Goal: Book appointment/travel/reservation

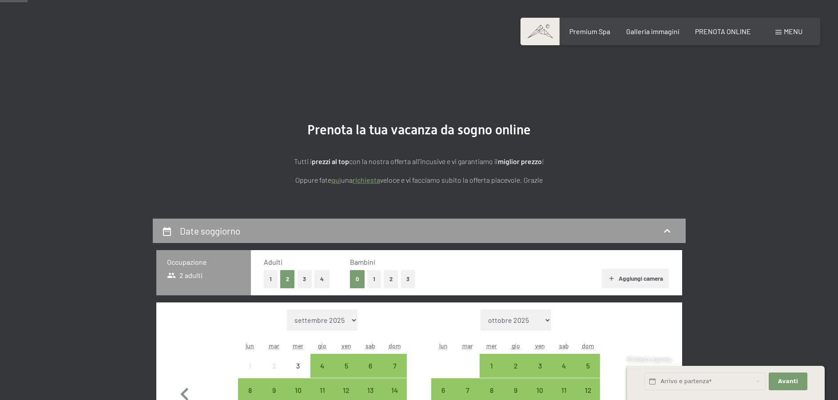
click at [370, 270] on button "1" at bounding box center [374, 279] width 14 height 18
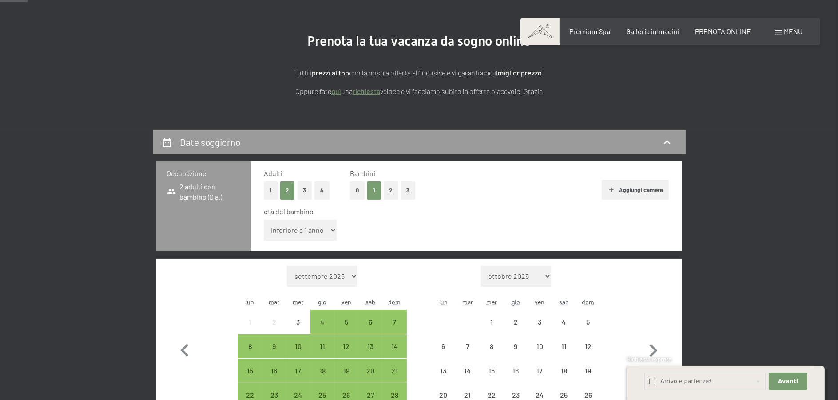
click at [313, 231] on select "inferiore a 1 anno 1 anno 2 anni 3 anni 4 anni 5 anni 6 anni 7 anni 8 anni 9 an…" at bounding box center [300, 230] width 73 height 21
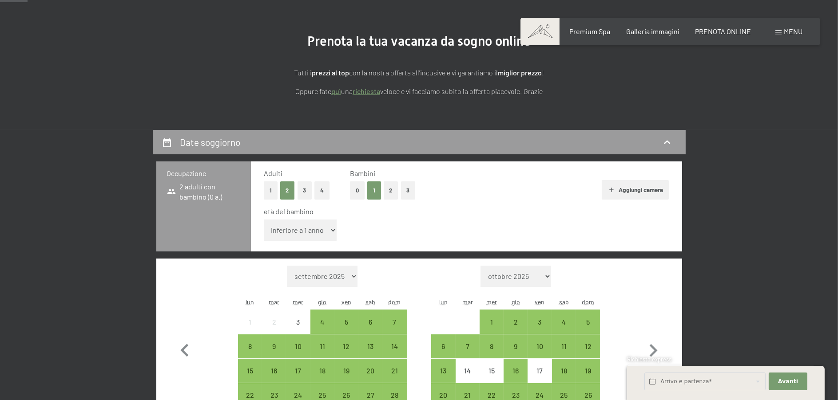
select select "16"
click at [264, 220] on select "inferiore a 1 anno 1 anno 2 anni 3 anni 4 anni 5 anni 6 anni 7 anni 8 anni 9 an…" at bounding box center [300, 230] width 73 height 21
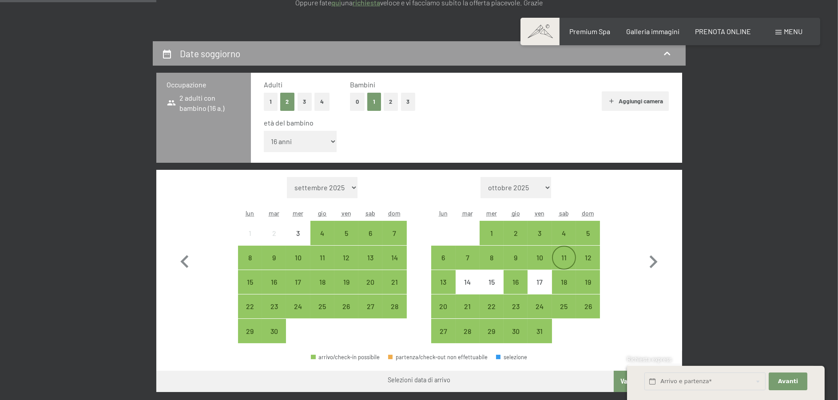
click at [564, 260] on div "11" at bounding box center [564, 265] width 22 height 22
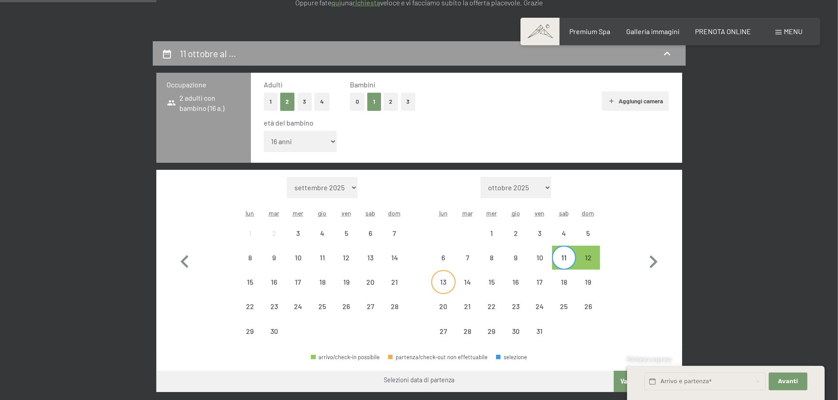
click at [443, 277] on div "13" at bounding box center [443, 282] width 22 height 22
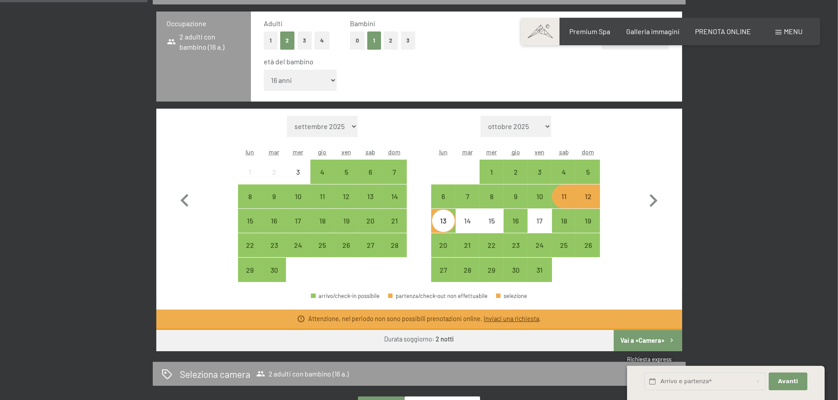
scroll to position [355, 0]
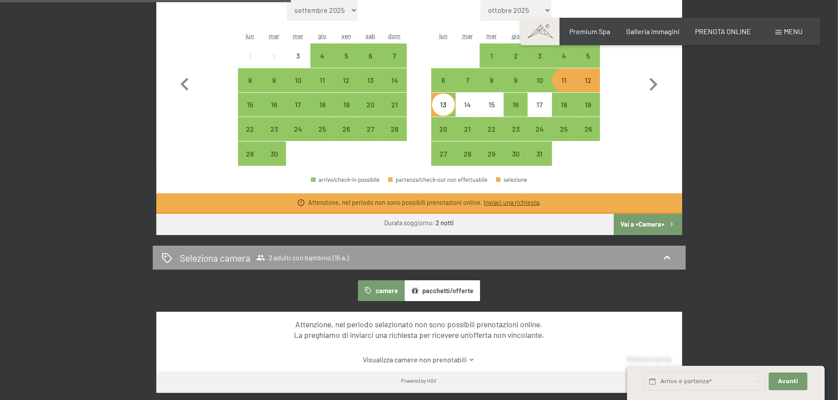
click at [672, 221] on icon "button" at bounding box center [672, 225] width 8 height 8
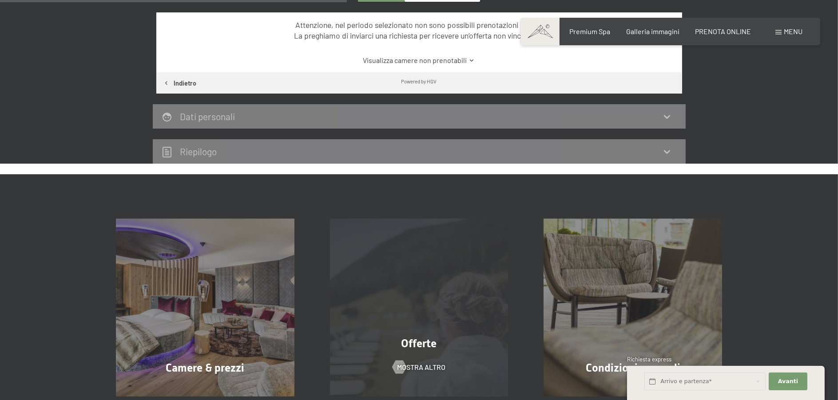
scroll to position [219, 0]
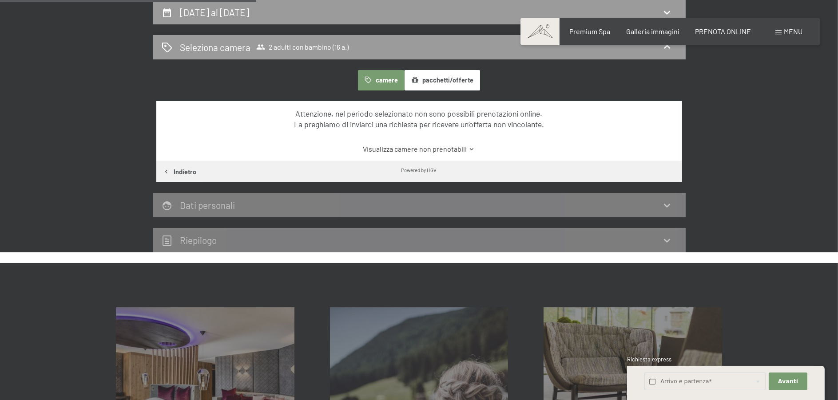
click at [468, 147] on icon at bounding box center [471, 149] width 7 height 7
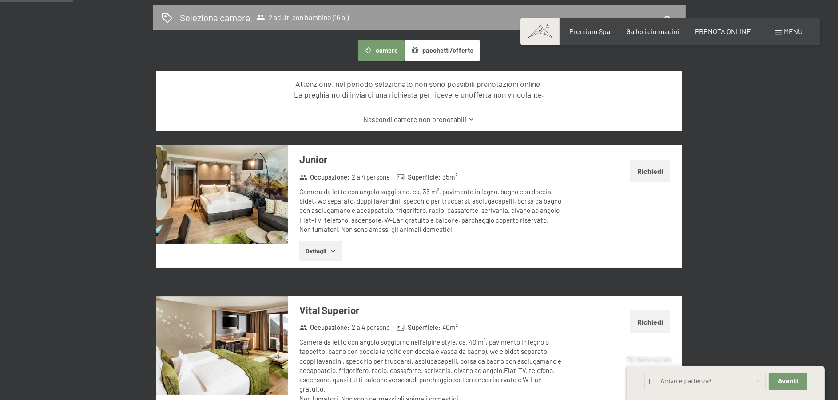
scroll to position [263, 0]
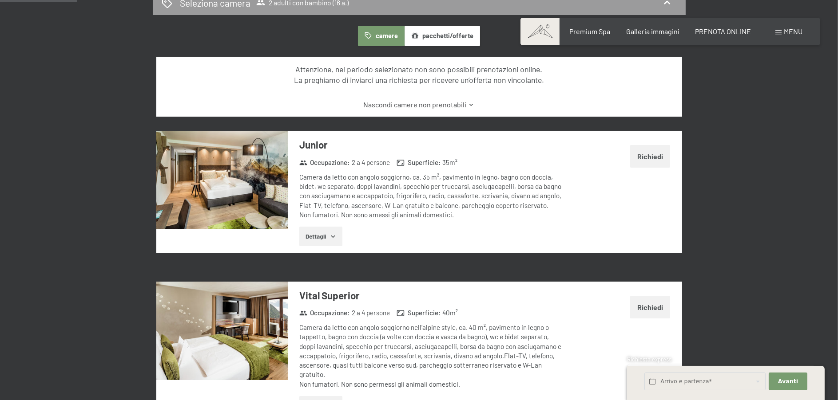
click at [327, 237] on button "Dettagli" at bounding box center [320, 237] width 43 height 20
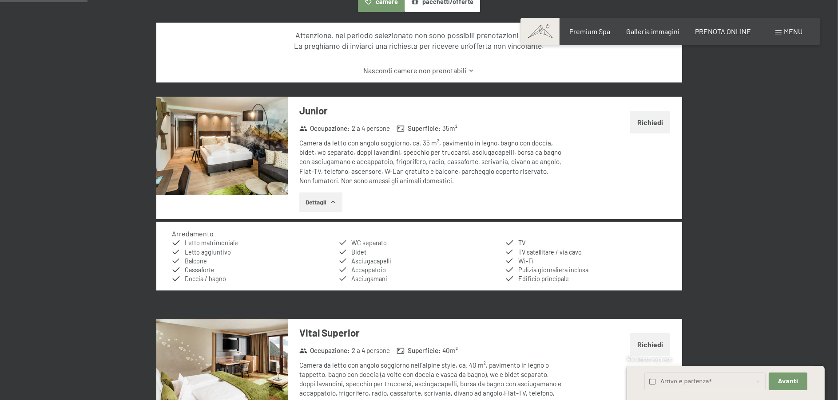
scroll to position [308, 0]
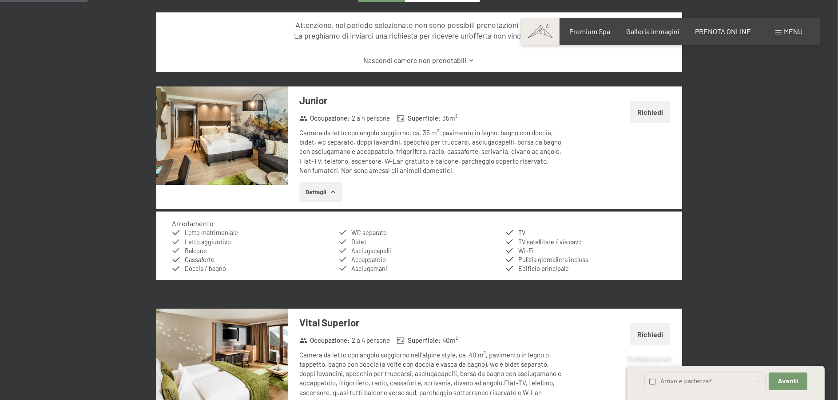
click at [259, 151] on img at bounding box center [221, 136] width 131 height 99
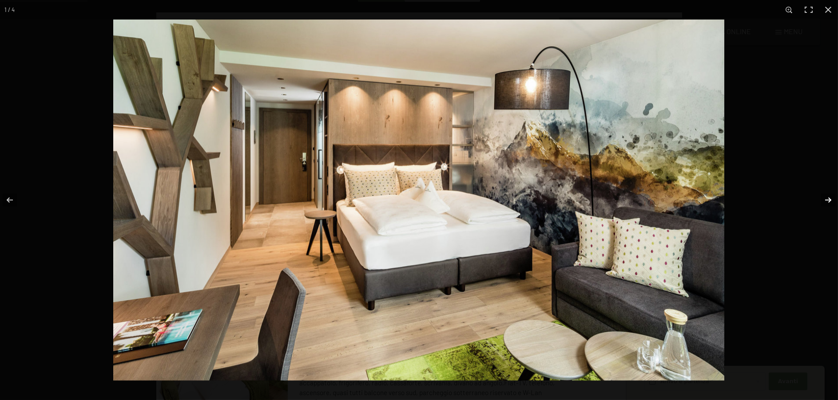
click at [832, 198] on button "button" at bounding box center [822, 200] width 31 height 44
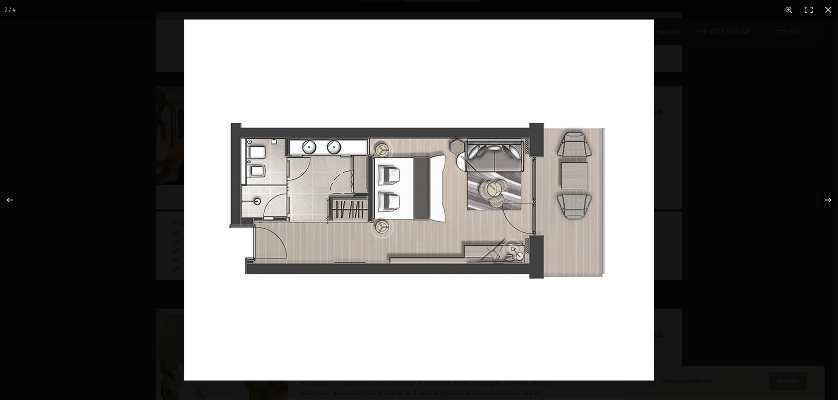
click at [832, 198] on button "button" at bounding box center [822, 200] width 31 height 44
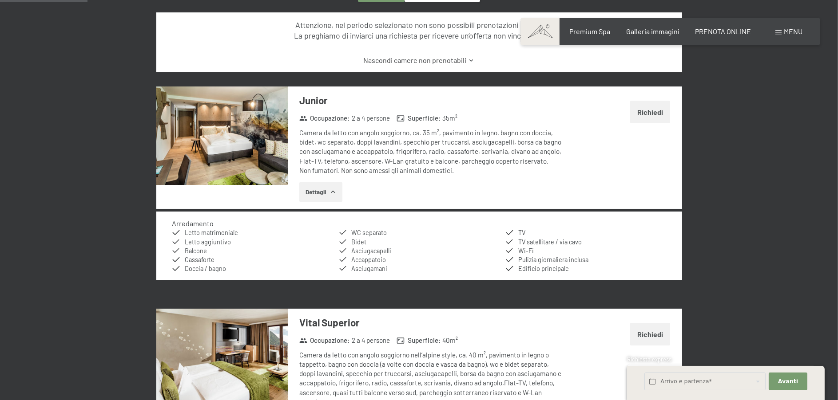
click at [0, 0] on button "button" at bounding box center [0, 0] width 0 height 0
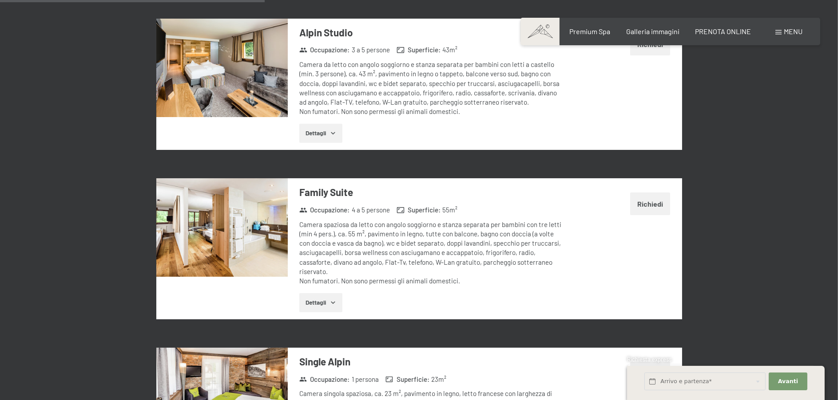
scroll to position [929, 0]
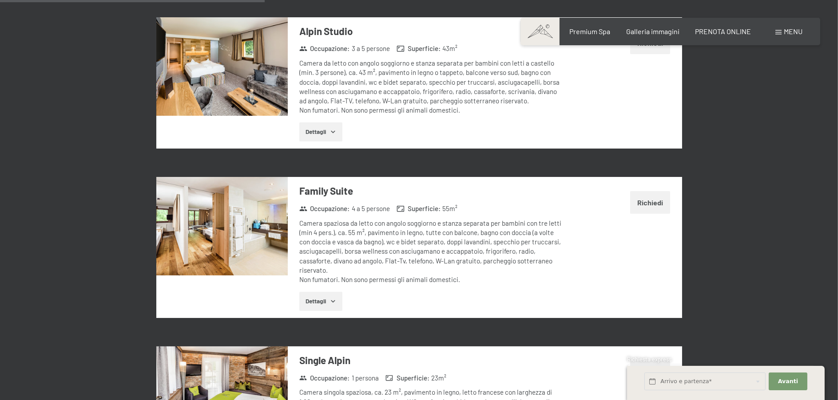
click at [230, 229] on img at bounding box center [221, 226] width 131 height 99
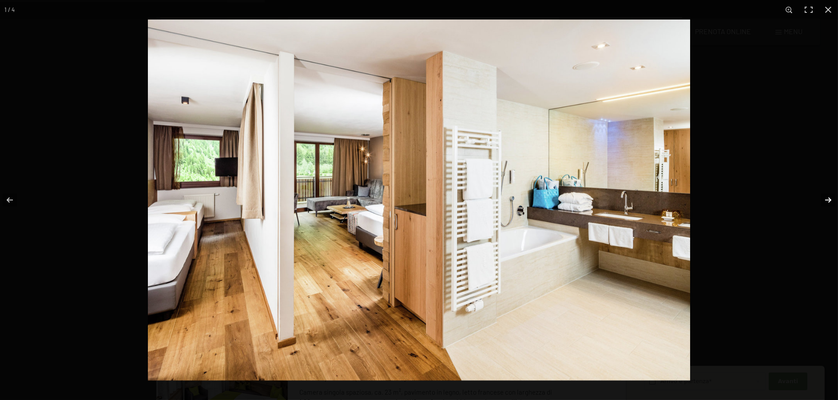
click at [826, 201] on button "button" at bounding box center [822, 200] width 31 height 44
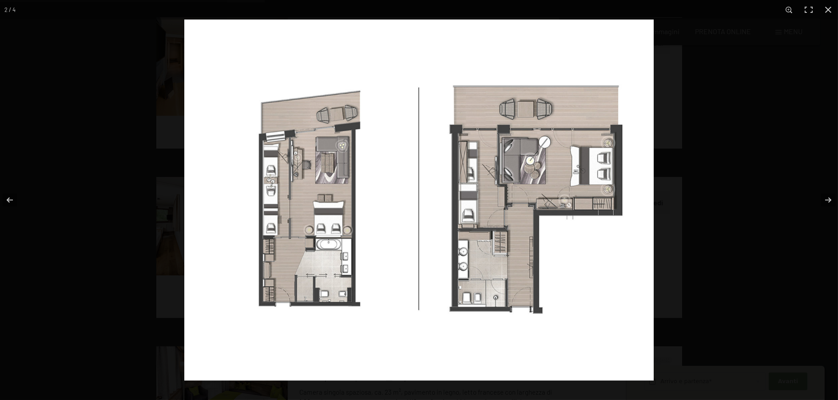
click at [285, 216] on img at bounding box center [418, 200] width 469 height 361
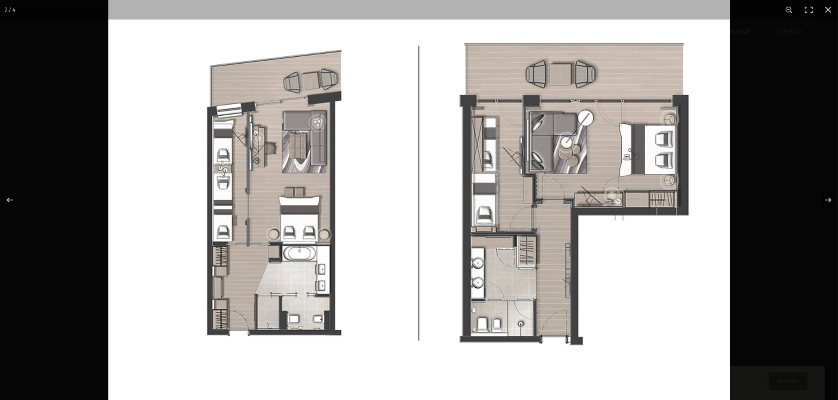
click at [285, 216] on img at bounding box center [419, 195] width 622 height 479
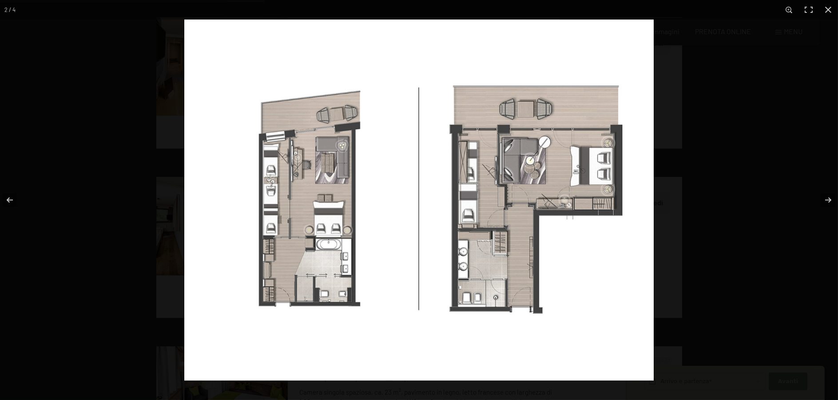
click at [283, 216] on img at bounding box center [418, 200] width 469 height 361
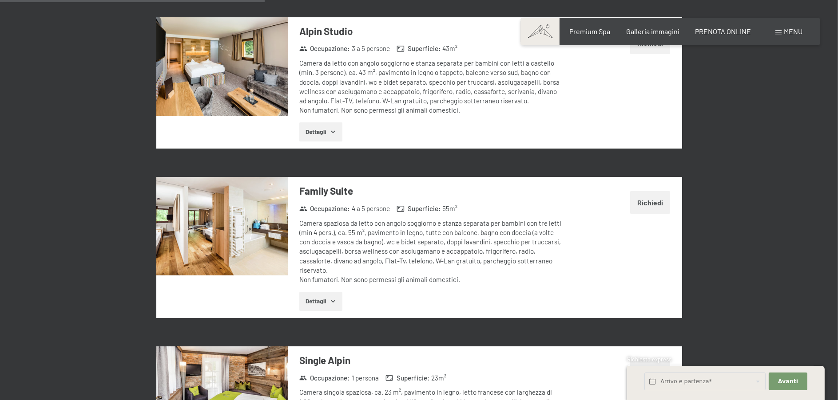
click at [0, 0] on button "button" at bounding box center [0, 0] width 0 height 0
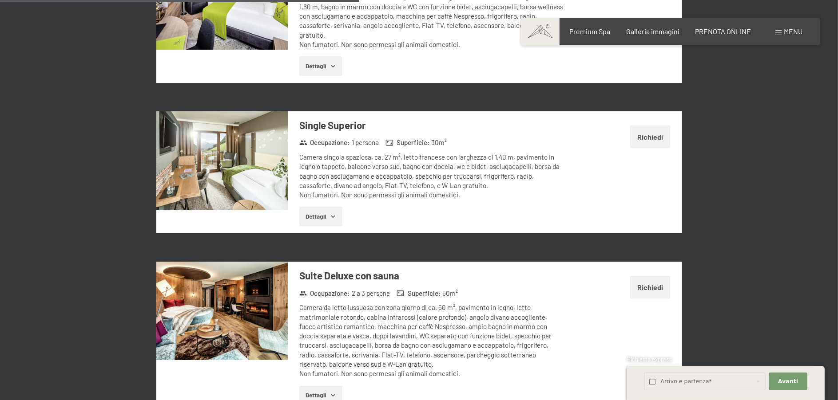
scroll to position [1373, 0]
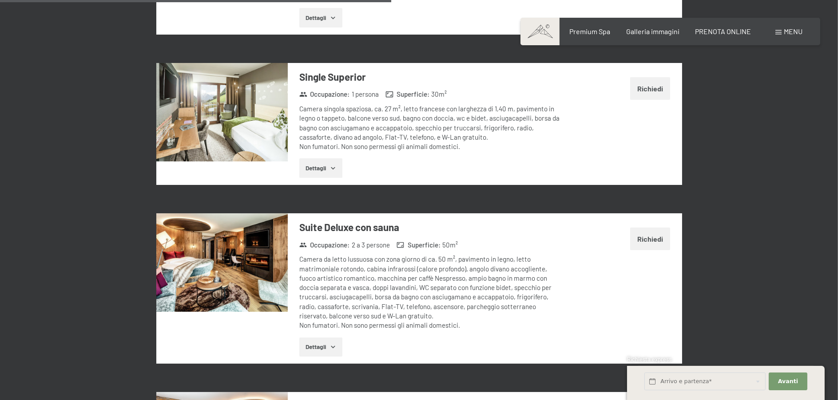
click at [234, 224] on img at bounding box center [221, 263] width 131 height 99
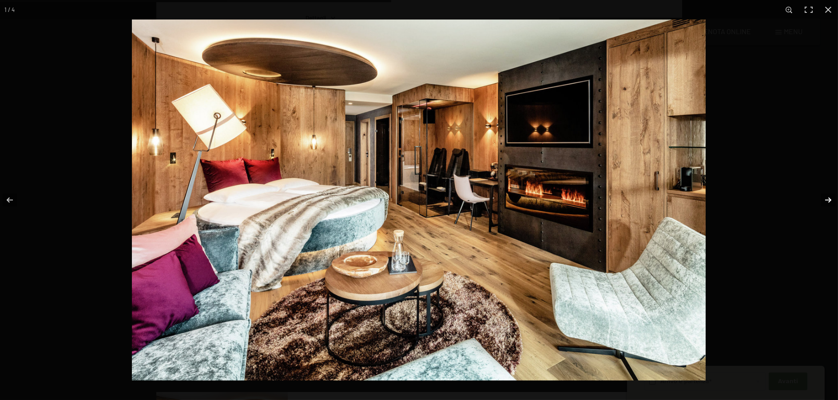
click at [831, 198] on button "button" at bounding box center [822, 200] width 31 height 44
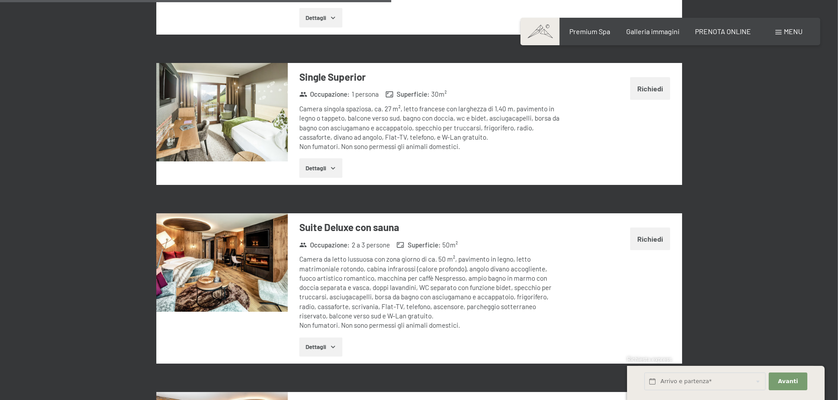
click at [0, 0] on button "button" at bounding box center [0, 0] width 0 height 0
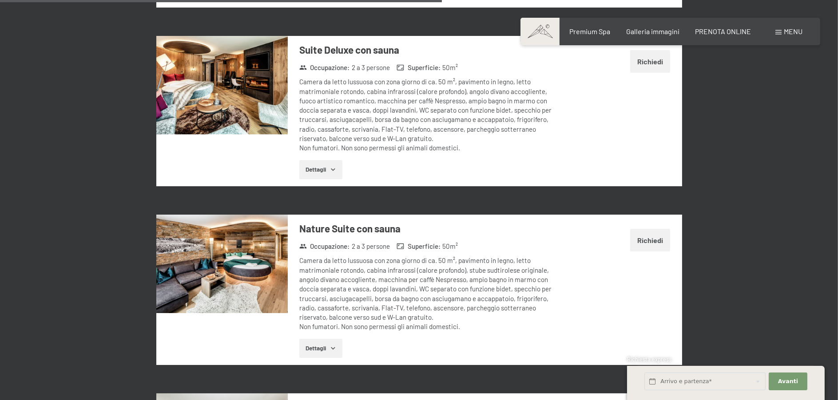
click at [250, 241] on img at bounding box center [221, 264] width 131 height 99
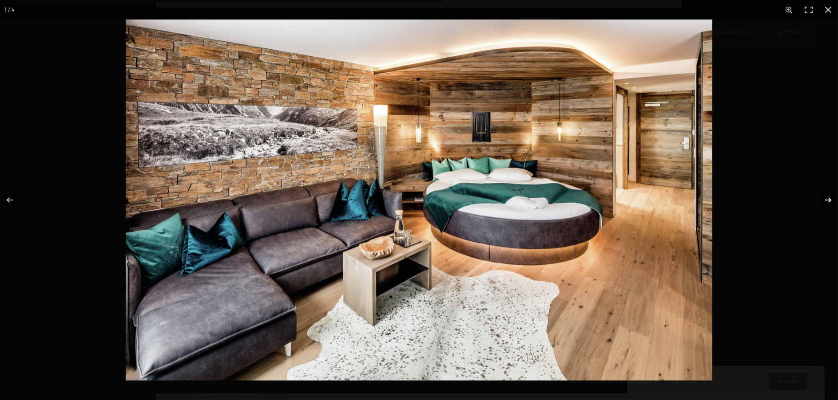
click at [834, 200] on button "button" at bounding box center [822, 200] width 31 height 44
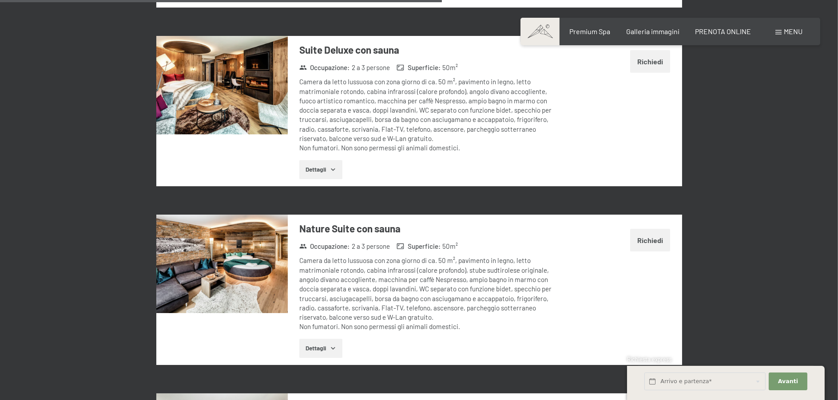
click at [0, 0] on button "button" at bounding box center [0, 0] width 0 height 0
